Goal: Information Seeking & Learning: Learn about a topic

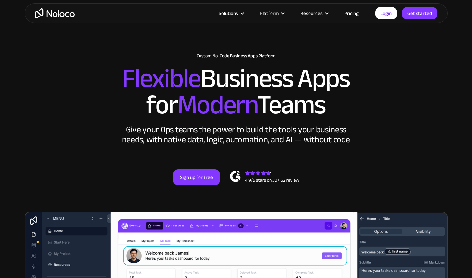
scroll to position [23, 0]
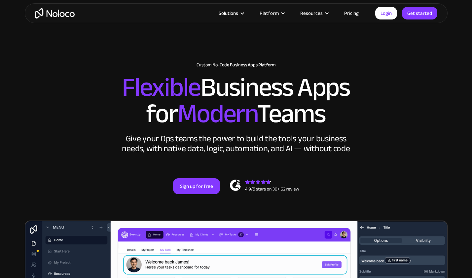
click at [351, 11] on link "Pricing" at bounding box center [351, 13] width 31 height 9
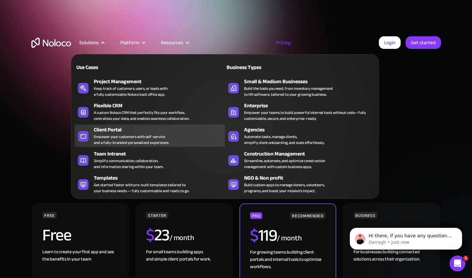
click at [109, 134] on div "Empower your customers with self-service and a fully-branded personalized exper…" at bounding box center [131, 140] width 75 height 12
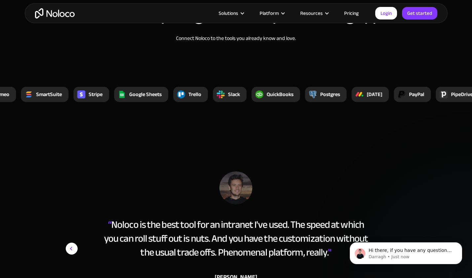
scroll to position [2721, 0]
